Goal: Information Seeking & Learning: Learn about a topic

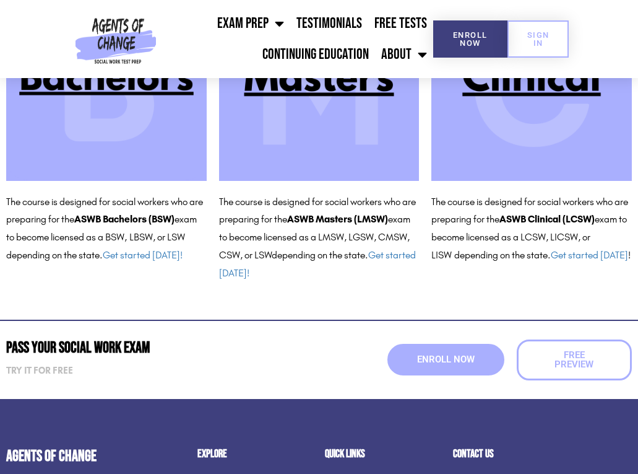
scroll to position [223, 0]
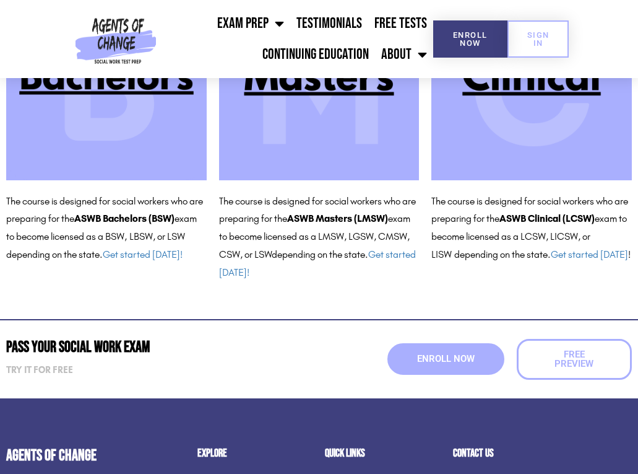
click at [514, 147] on img at bounding box center [532, 80] width 201 height 201
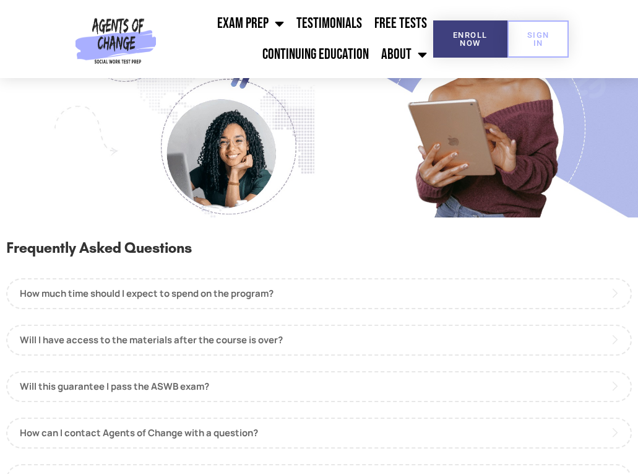
scroll to position [1163, 0]
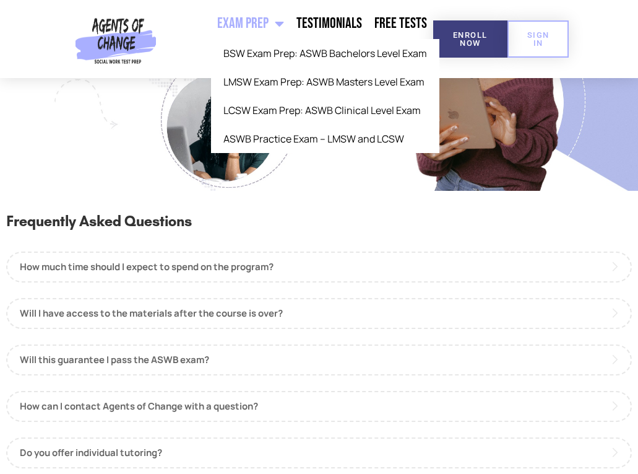
click at [280, 17] on span "Menu" at bounding box center [276, 23] width 15 height 27
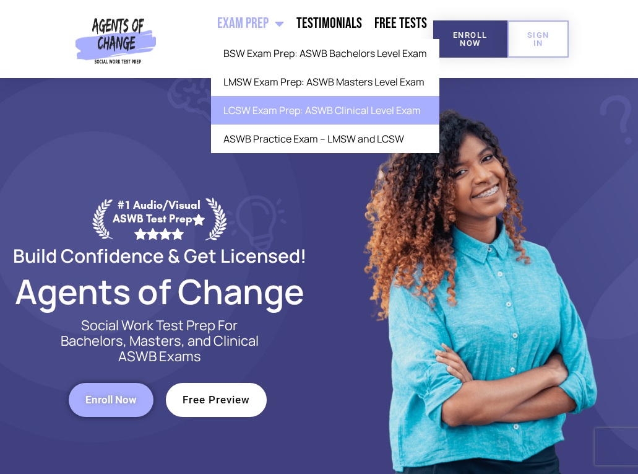
click at [296, 110] on link "LCSW Exam Prep: ASWB Clinical Level Exam" at bounding box center [325, 110] width 229 height 28
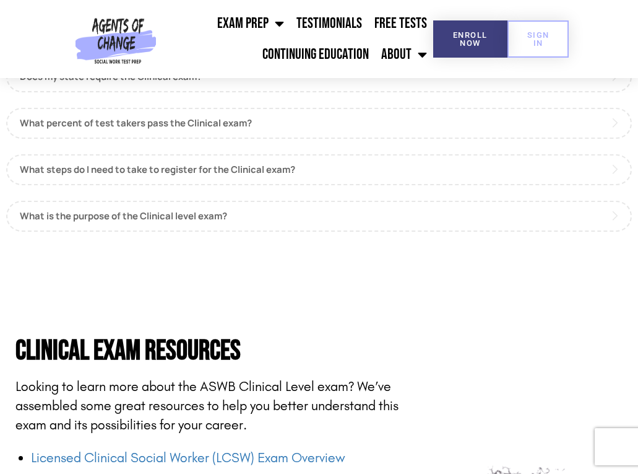
scroll to position [1248, 0]
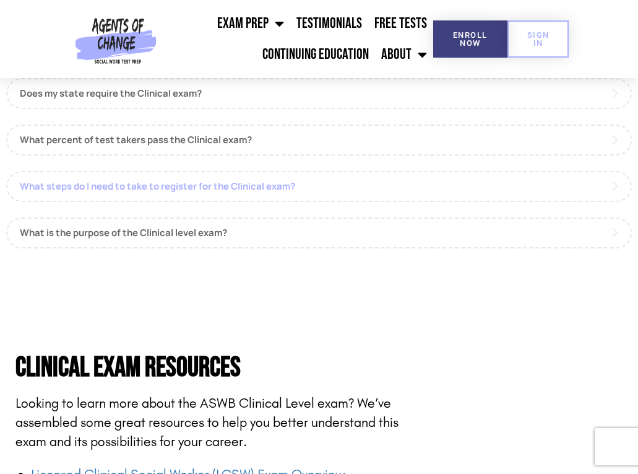
click at [404, 171] on link "What steps do I need to take to register for the Clinical exam?" at bounding box center [319, 186] width 626 height 31
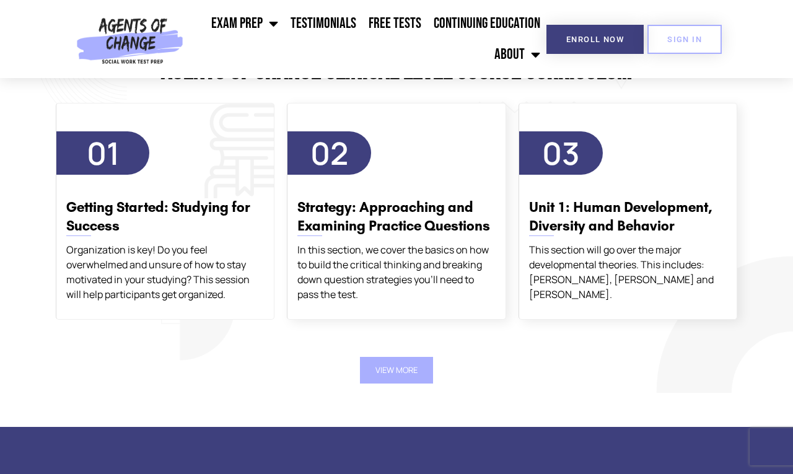
scroll to position [2211, 0]
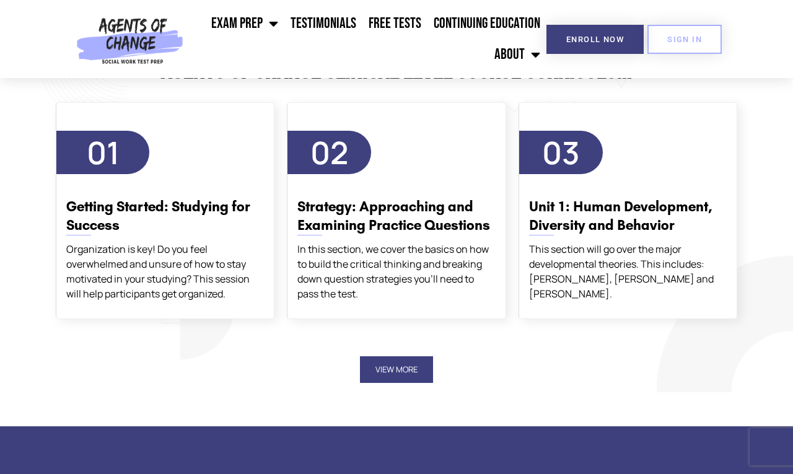
click at [386, 356] on button "View More" at bounding box center [396, 369] width 73 height 27
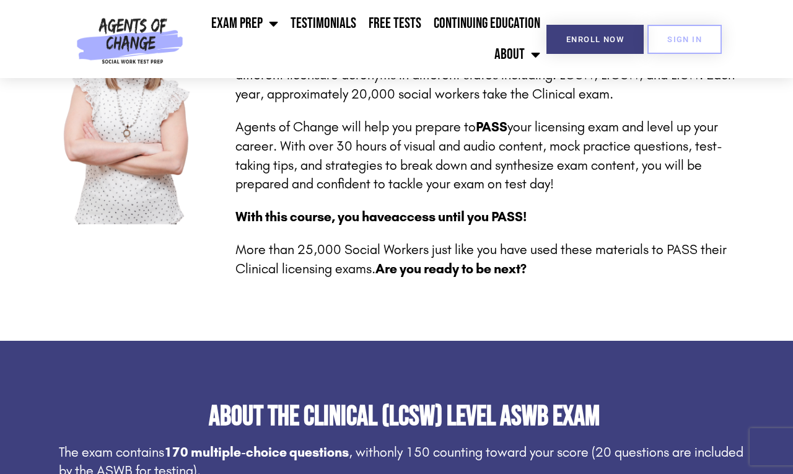
scroll to position [0, 0]
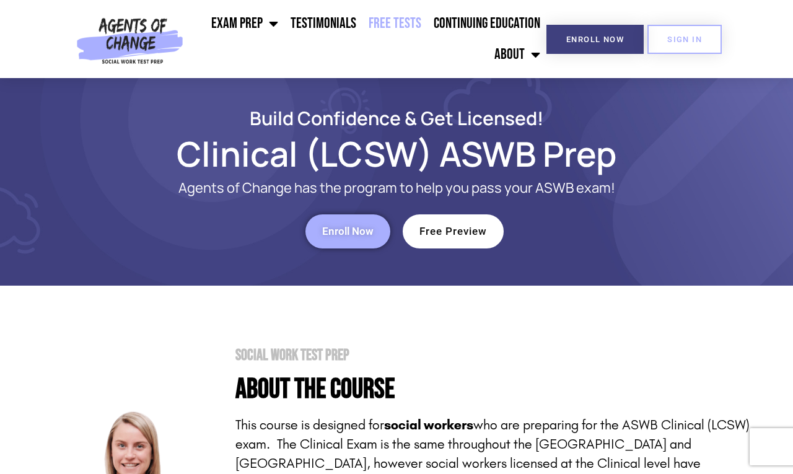
click at [385, 33] on link "Free Tests" at bounding box center [394, 23] width 65 height 31
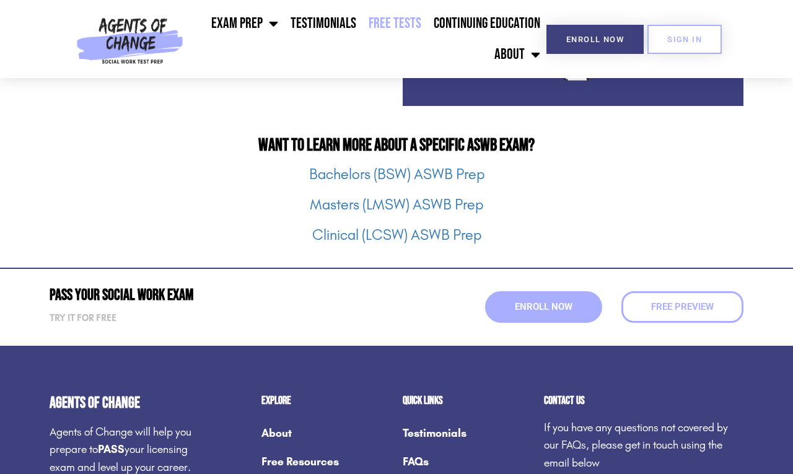
scroll to position [1666, 0]
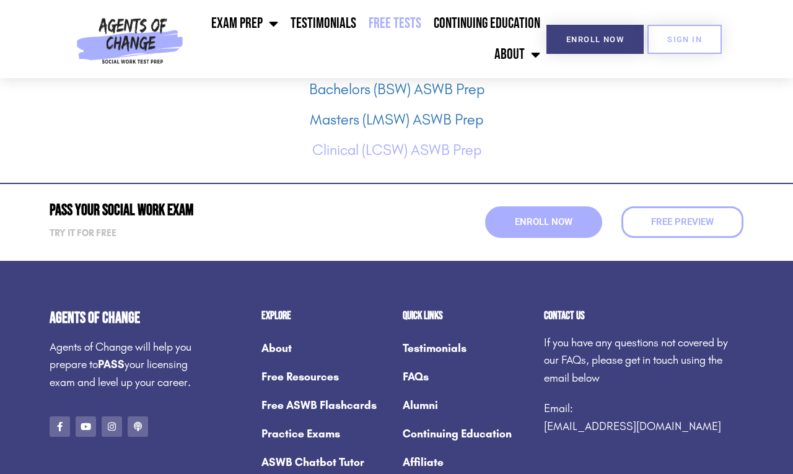
click at [365, 154] on link "Clinical (LCSW) ASWB Prep" at bounding box center [396, 149] width 169 height 17
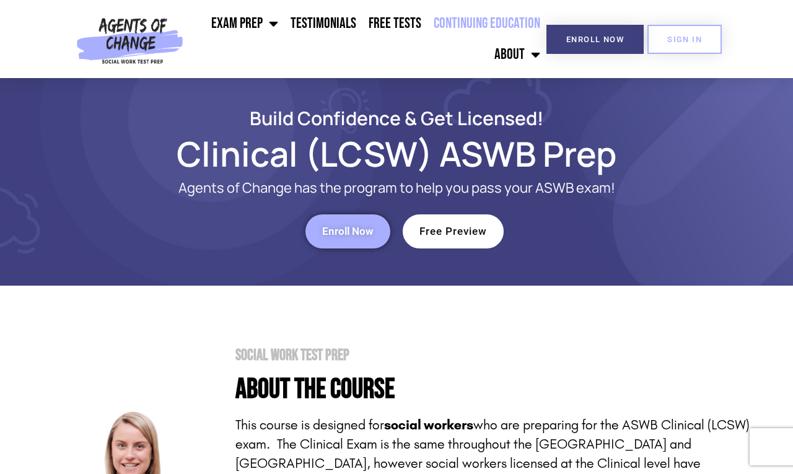
click at [453, 27] on link "Continuing Education" at bounding box center [486, 23] width 119 height 31
click at [133, 34] on img at bounding box center [129, 39] width 117 height 78
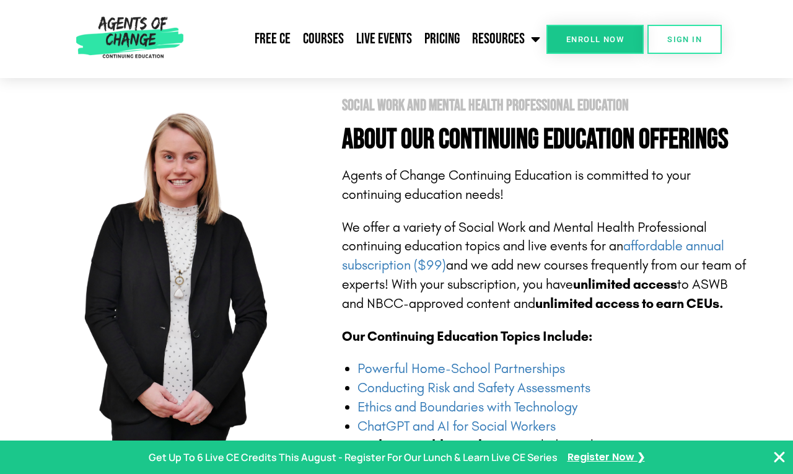
scroll to position [238, 0]
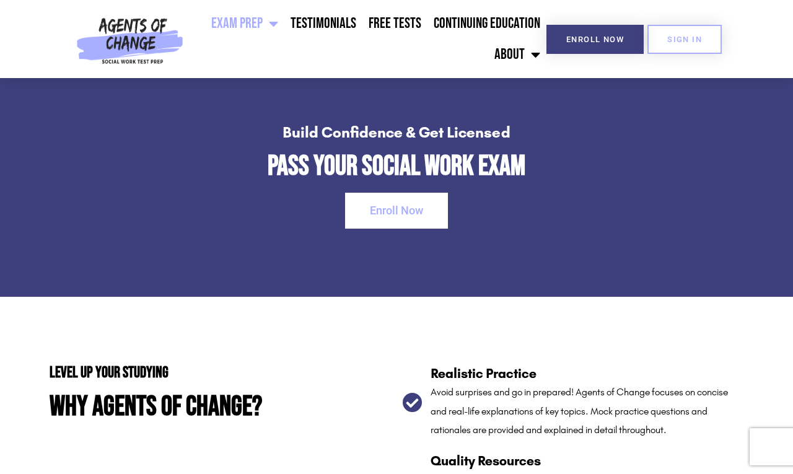
scroll to position [1817, 0]
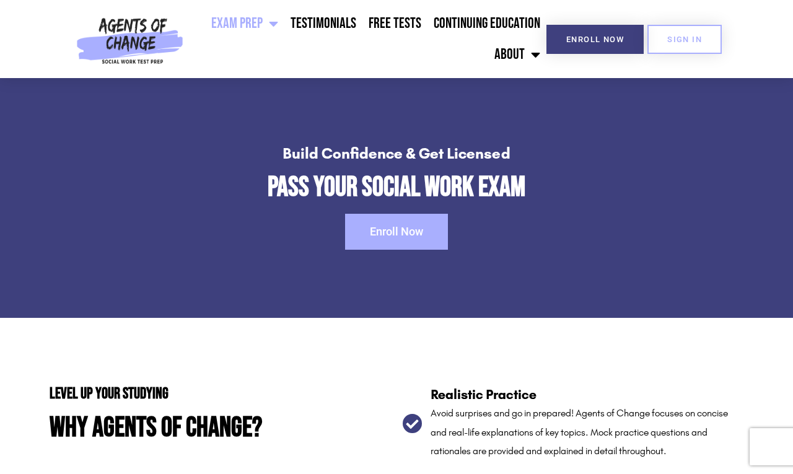
click at [425, 231] on link "Enroll Now" at bounding box center [396, 232] width 103 height 36
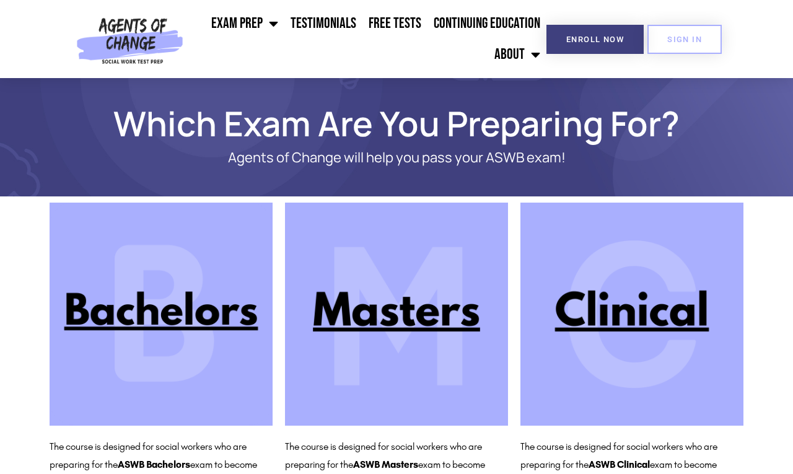
scroll to position [71, 0]
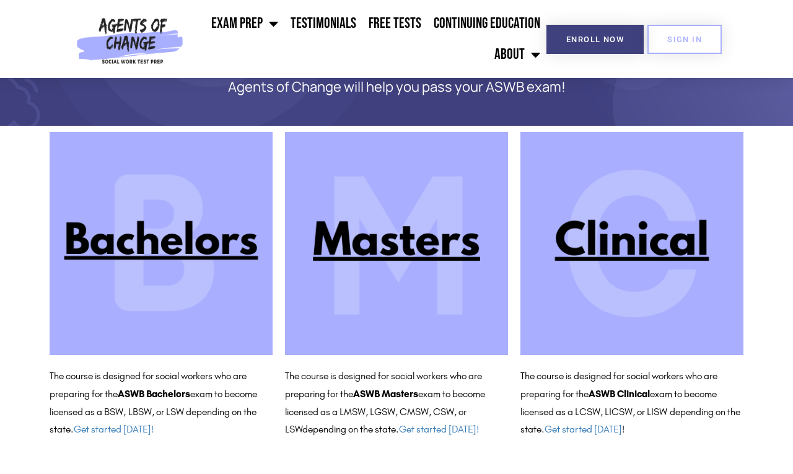
click at [648, 277] on img at bounding box center [631, 243] width 223 height 223
click at [619, 274] on img at bounding box center [631, 243] width 223 height 223
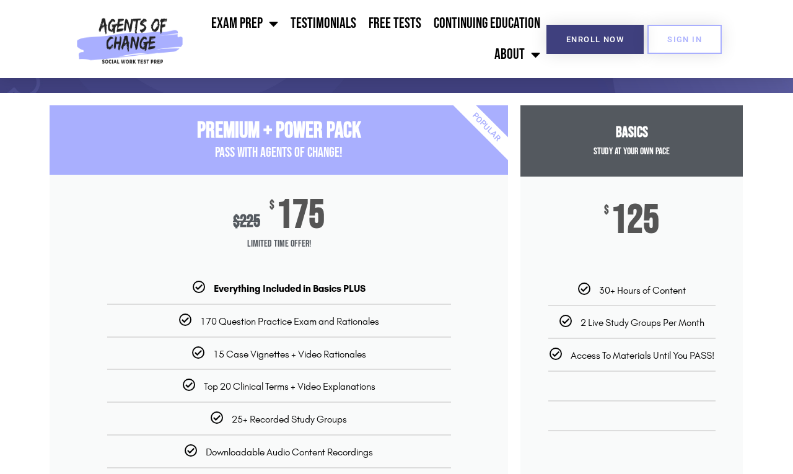
scroll to position [103, 0]
